Goal: Task Accomplishment & Management: Use online tool/utility

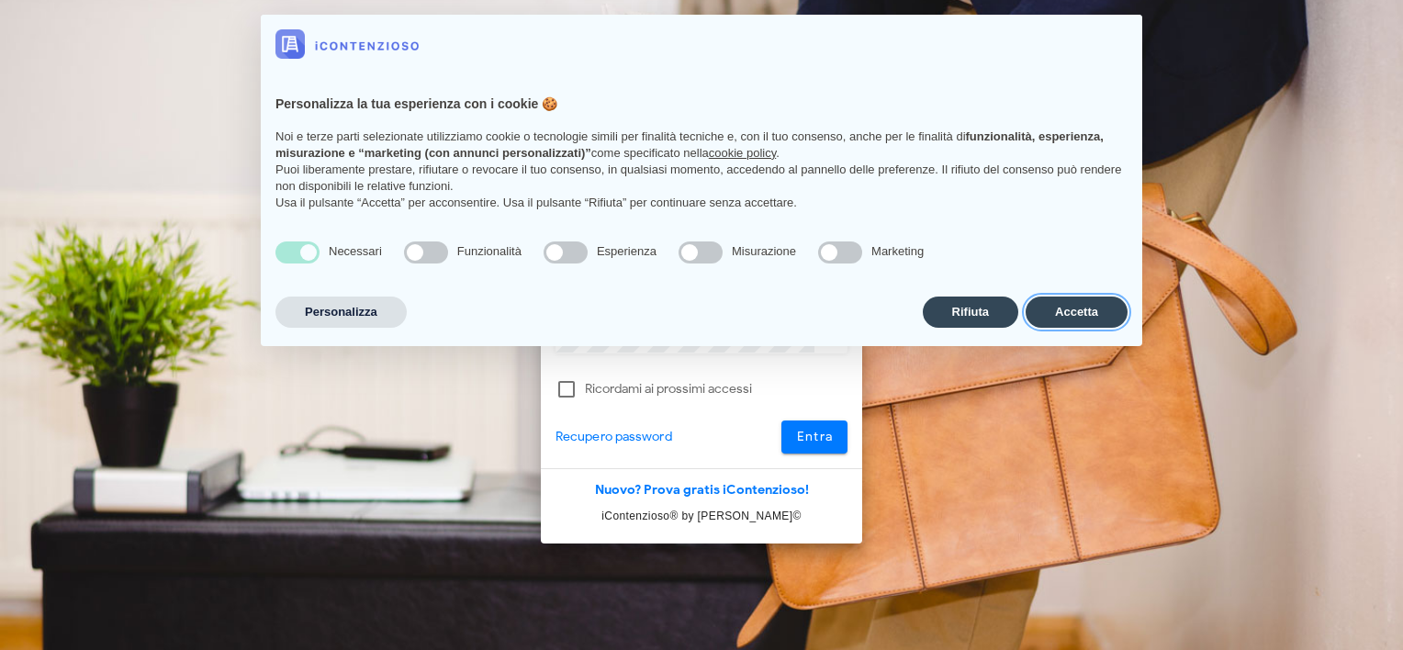
click at [1123, 313] on button "Accetta" at bounding box center [1076, 311] width 102 height 31
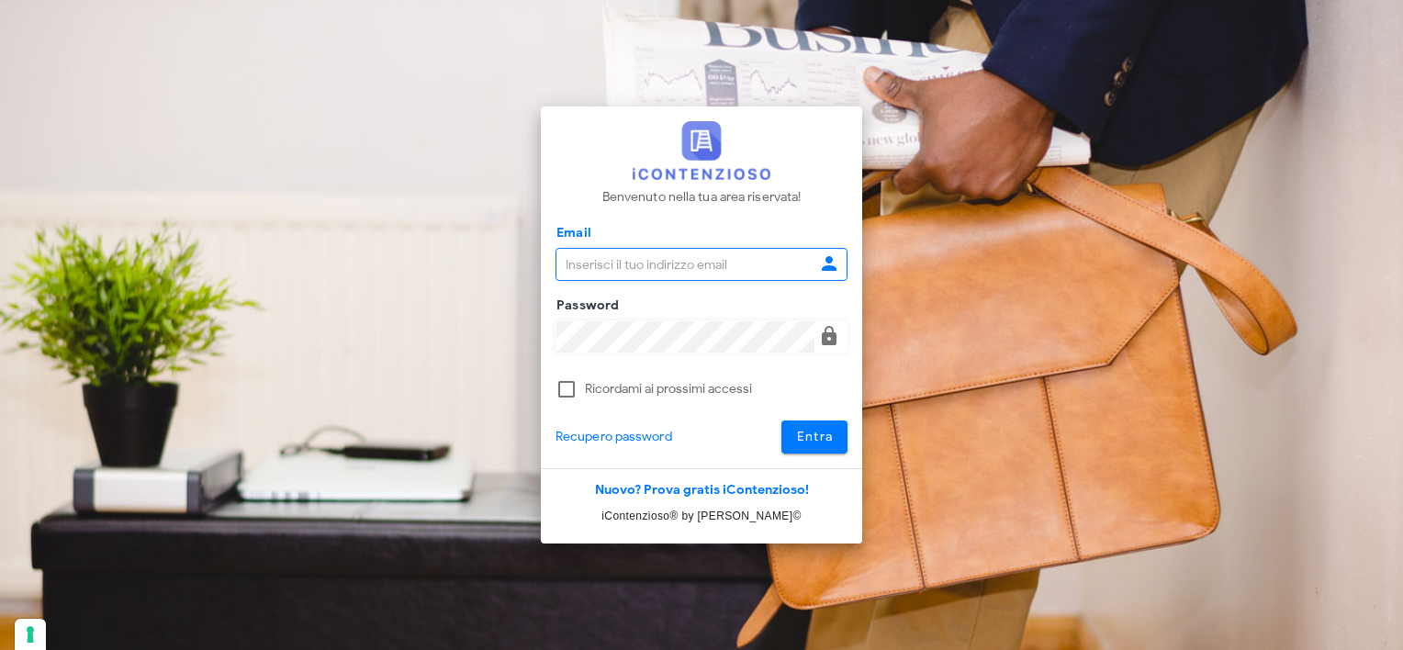
click at [715, 265] on input "Email" at bounding box center [685, 264] width 258 height 31
click at [642, 259] on input "Email" at bounding box center [685, 264] width 258 height 31
type input "pdidac@tiscali.it"
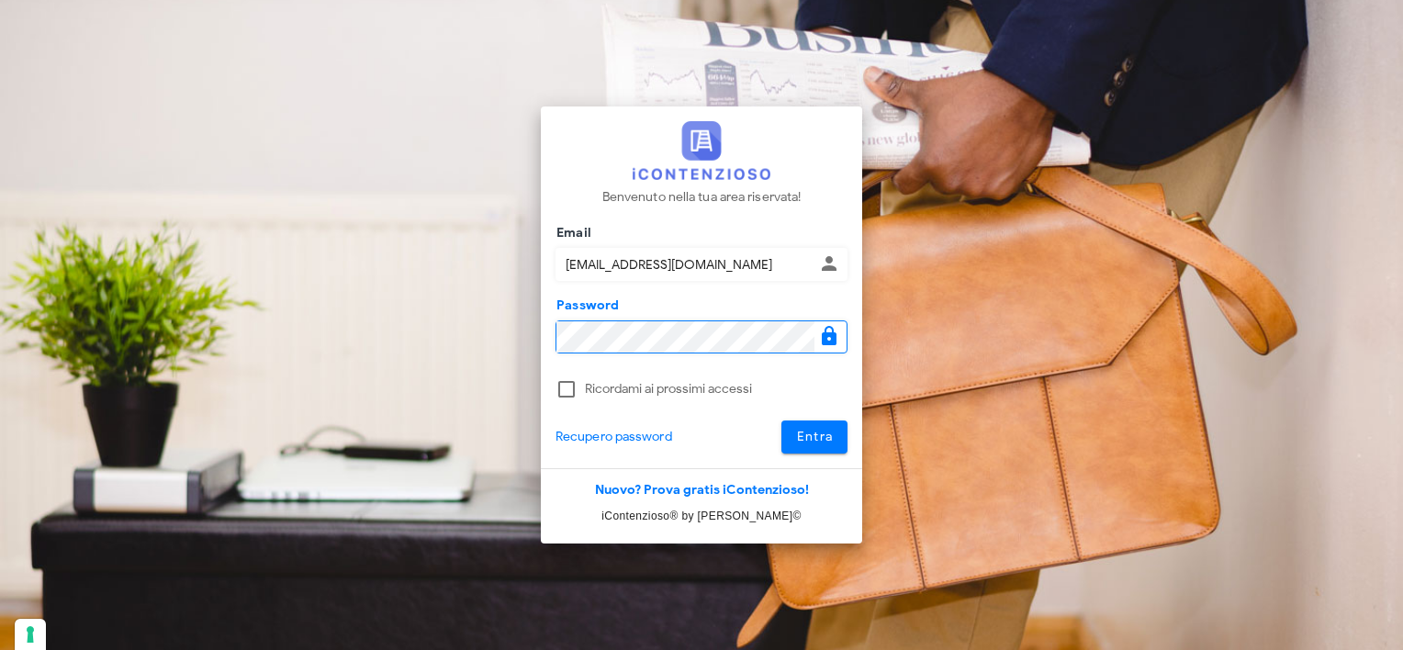
click at [781, 420] on button "Entra" at bounding box center [814, 436] width 67 height 33
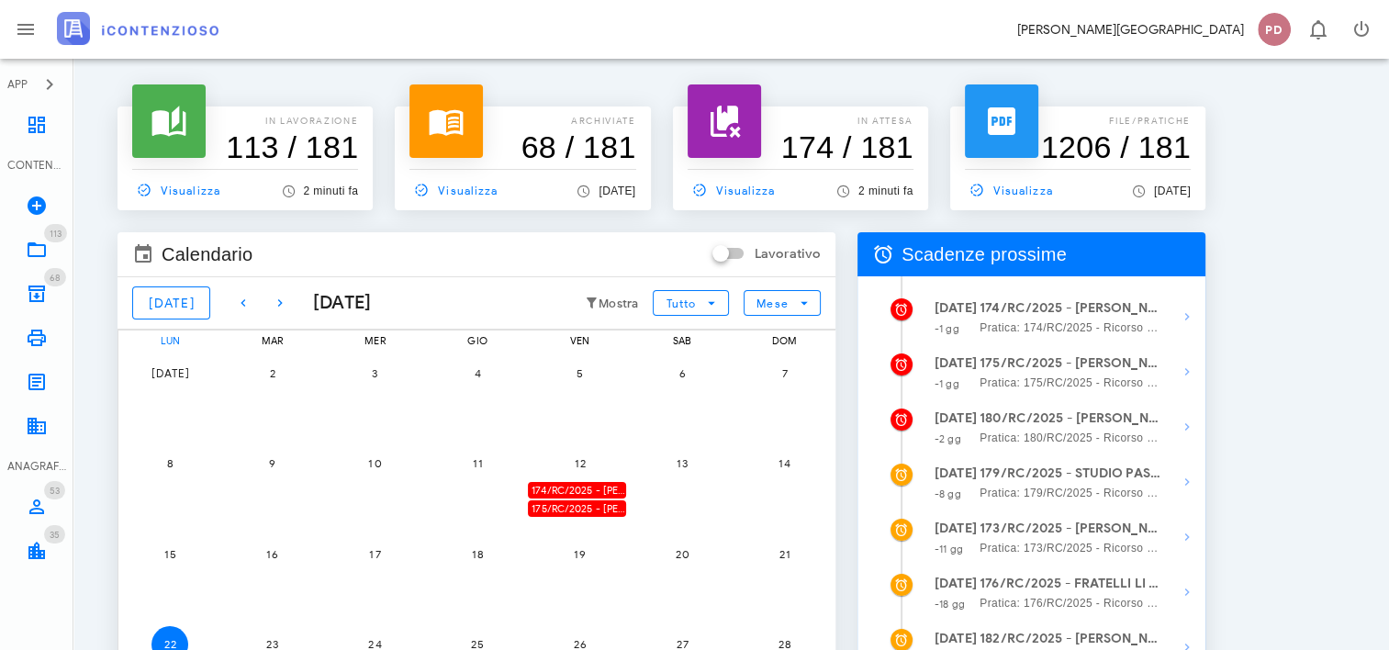
click at [1262, 126] on div "In lavorazione 113 / 181 Visualizza 2 minuti fa archiviate 68 / 181 Visualizza …" at bounding box center [730, 485] width 1271 height 808
click at [1263, 125] on div "In lavorazione 113 / 181 Visualizza 2 minuti fa archiviate 68 / 181 Visualizza …" at bounding box center [730, 485] width 1271 height 808
